Goal: Task Accomplishment & Management: Complete application form

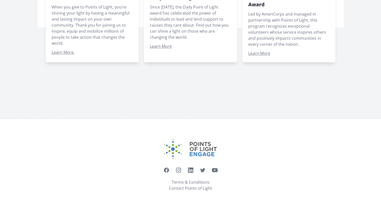
scroll to position [426, 0]
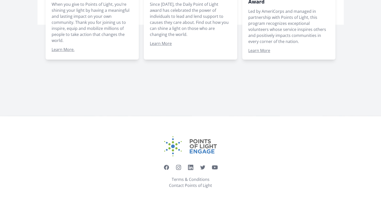
click at [203, 153] on img at bounding box center [190, 146] width 53 height 20
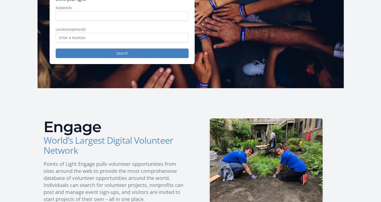
scroll to position [0, 0]
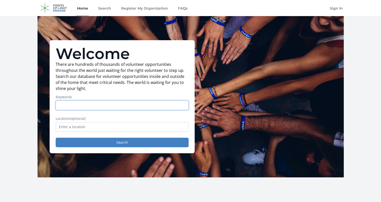
click at [72, 103] on input "Keywords" at bounding box center [122, 106] width 133 height 10
type input "horses"
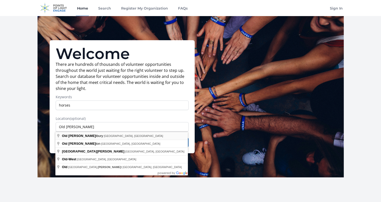
type input "Old Westbury, NY, USA"
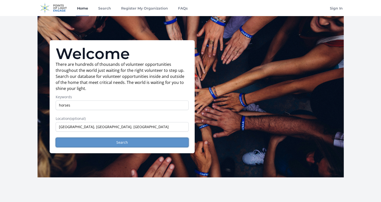
click at [123, 144] on button "Search" at bounding box center [122, 143] width 133 height 10
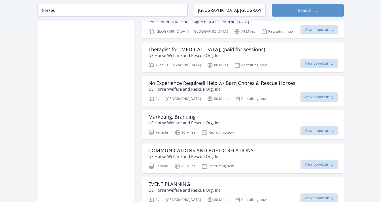
scroll to position [604, 0]
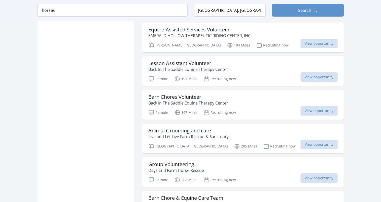
scroll to position [1812, 0]
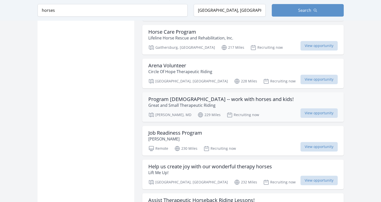
scroll to position [2139, 0]
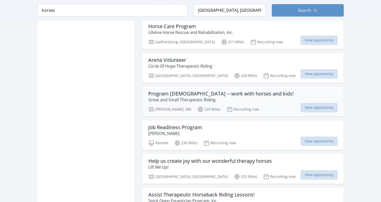
click at [171, 91] on h3 "Program [DEMOGRAPHIC_DATA] -- work with horses and kids!" at bounding box center [220, 94] width 145 height 6
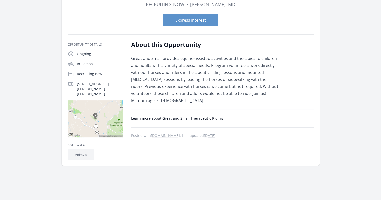
scroll to position [75, 0]
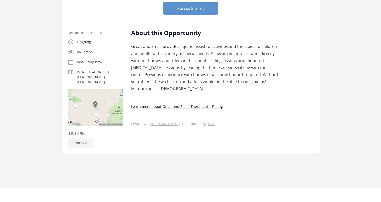
click at [178, 107] on link "Learn more about Great and Small Therapeutic Riding" at bounding box center [177, 106] width 92 height 5
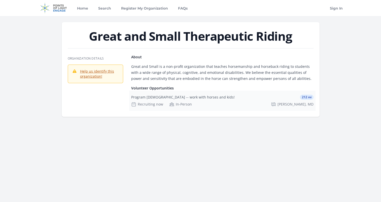
click at [216, 106] on div "Recruiting now In-Person Boyds, MD" at bounding box center [222, 104] width 182 height 5
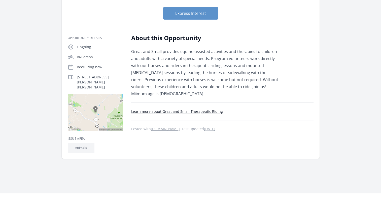
scroll to position [75, 0]
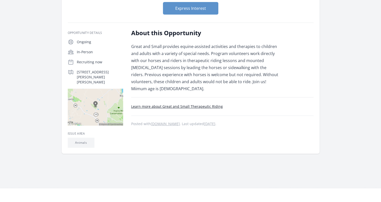
click at [202, 106] on link "Learn more about Great and Small Therapeutic Riding" at bounding box center [177, 106] width 92 height 5
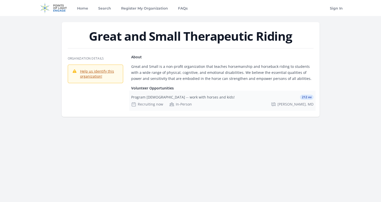
click at [155, 104] on div "Recruiting now" at bounding box center [147, 104] width 32 height 5
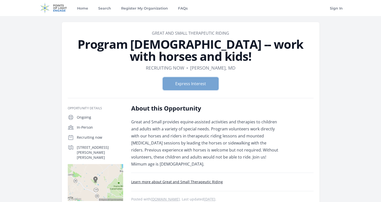
click at [199, 84] on button "Express Interest" at bounding box center [190, 83] width 55 height 13
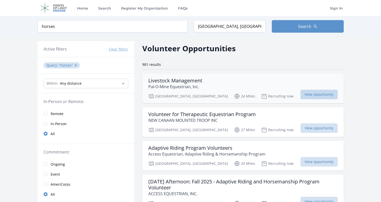
click at [310, 94] on span "View opportunity" at bounding box center [318, 95] width 37 height 10
click at [61, 8] on img at bounding box center [53, 8] width 32 height 16
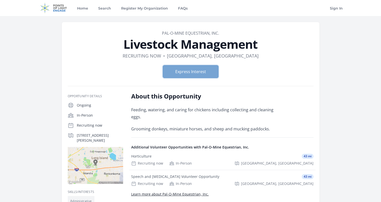
click at [199, 73] on button "Express Interest" at bounding box center [190, 71] width 55 height 13
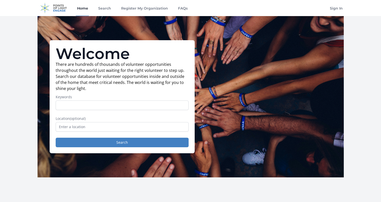
click at [115, 103] on input "Keywords" at bounding box center [122, 106] width 133 height 10
type input "horses"
click at [56, 138] on button "Search" at bounding box center [122, 143] width 133 height 10
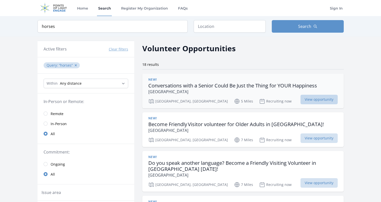
click at [309, 100] on span "View opportunity" at bounding box center [318, 100] width 37 height 10
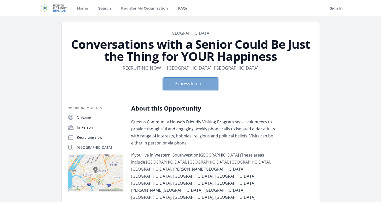
click at [197, 84] on button "Express Interest" at bounding box center [190, 83] width 55 height 13
click at [180, 83] on button "Express Interest" at bounding box center [190, 83] width 55 height 13
